Goal: Task Accomplishment & Management: Manage account settings

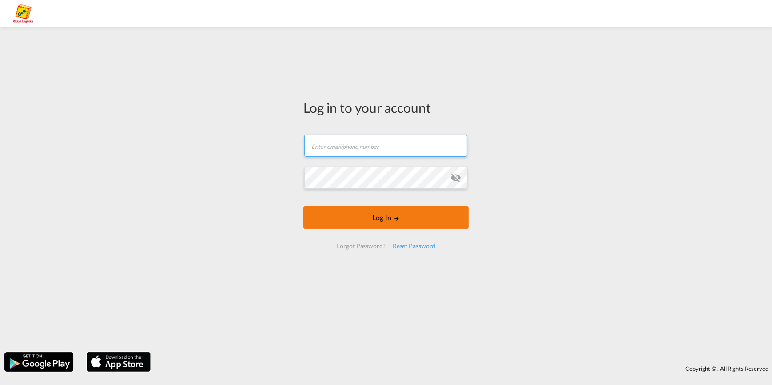
type input "oceanrates.gas@geis-group.de"
click at [393, 217] on button "Log In" at bounding box center [385, 217] width 165 height 22
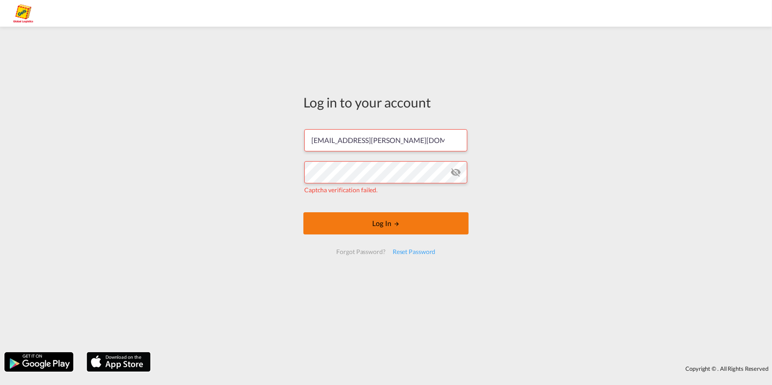
click at [391, 226] on button "Log In" at bounding box center [385, 223] width 165 height 22
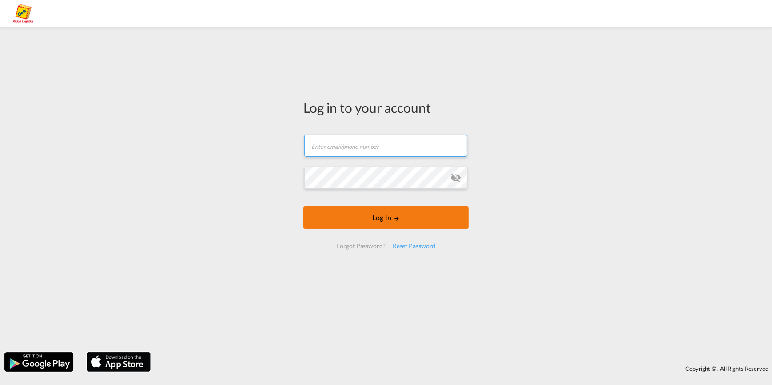
type input "[EMAIL_ADDRESS][PERSON_NAME][DOMAIN_NAME]"
click at [385, 218] on button "Log In" at bounding box center [385, 217] width 165 height 22
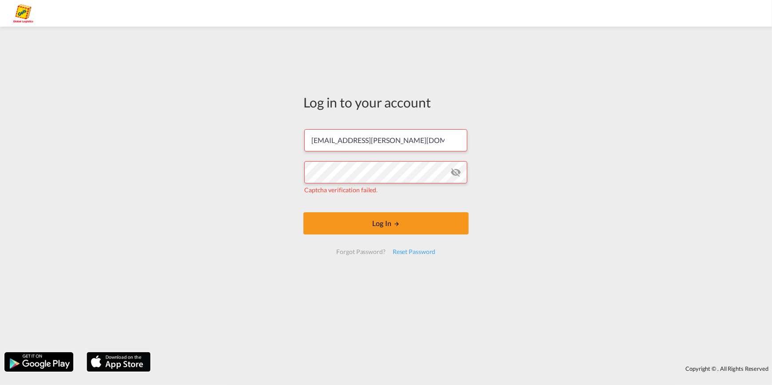
click at [492, 213] on div "Log in to your account oceanrates.gas@geis-group.de Captcha verification failed…" at bounding box center [386, 189] width 772 height 317
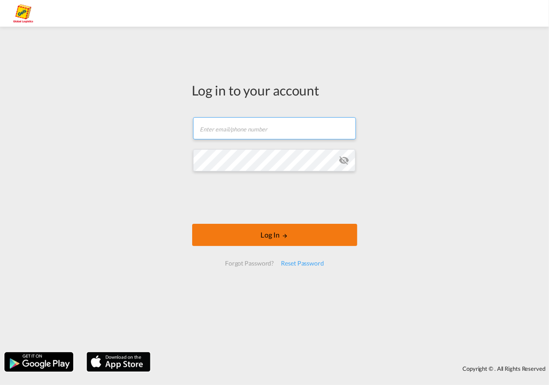
type input "[EMAIL_ADDRESS][PERSON_NAME][DOMAIN_NAME]"
click at [262, 235] on button "Log In" at bounding box center [274, 235] width 165 height 22
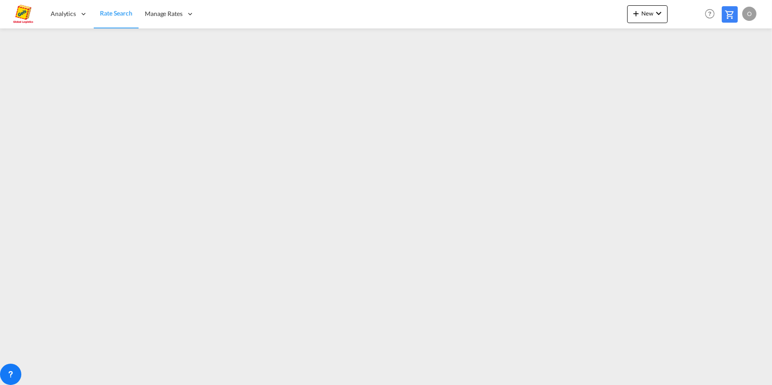
click at [748, 16] on div "O" at bounding box center [749, 14] width 14 height 14
click at [730, 68] on button "Logout" at bounding box center [739, 68] width 58 height 18
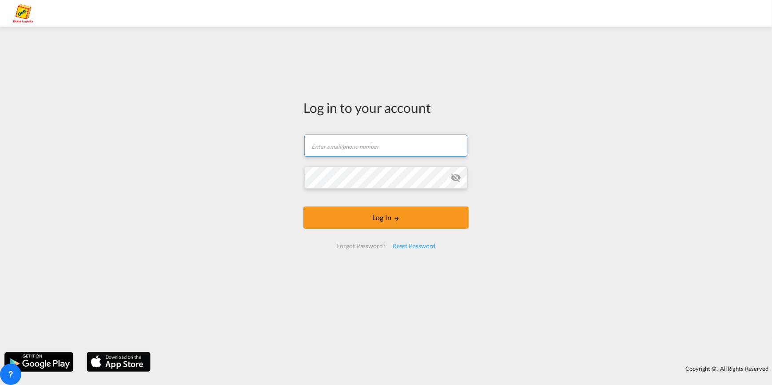
type input "[EMAIL_ADDRESS][PERSON_NAME][DOMAIN_NAME]"
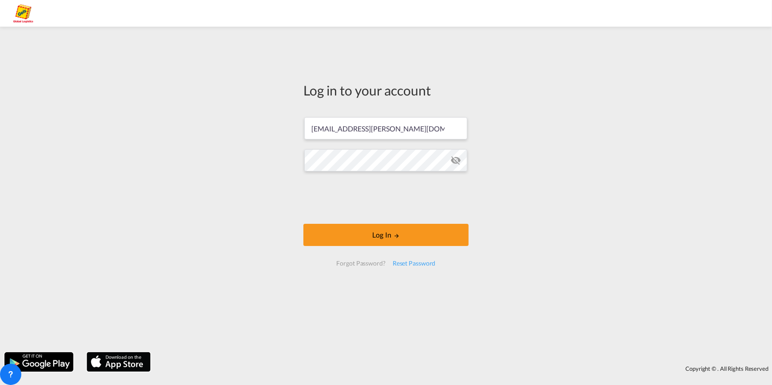
click at [460, 180] on form "oceanrates.gas@geis-group.de Log In Forgot Password? Reset Password" at bounding box center [385, 191] width 165 height 167
click at [458, 160] on md-icon "icon-eye-off" at bounding box center [455, 160] width 11 height 11
drag, startPoint x: 418, startPoint y: 131, endPoint x: 350, endPoint y: 129, distance: 68.4
click at [298, 129] on div "Log in to your account oceanrates.gas@geis-group.de Log In Forgot Password? Res…" at bounding box center [386, 178] width 179 height 294
click at [512, 130] on div "Log in to your account oceanrates.gas@geis-group.de Log In Forgot Password? Res…" at bounding box center [386, 189] width 772 height 317
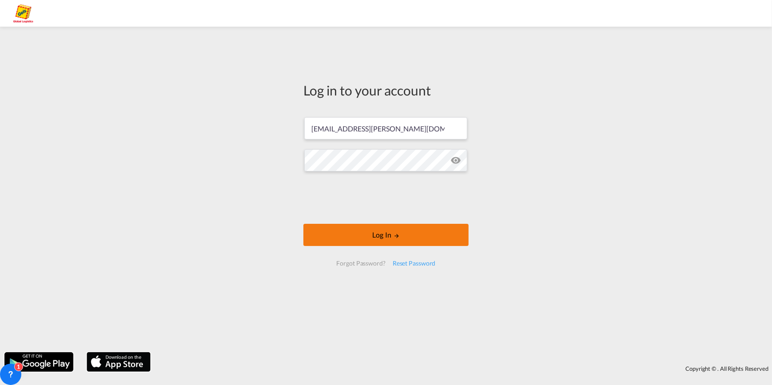
click at [392, 234] on button "Log In" at bounding box center [385, 235] width 165 height 22
